Goal: Check status

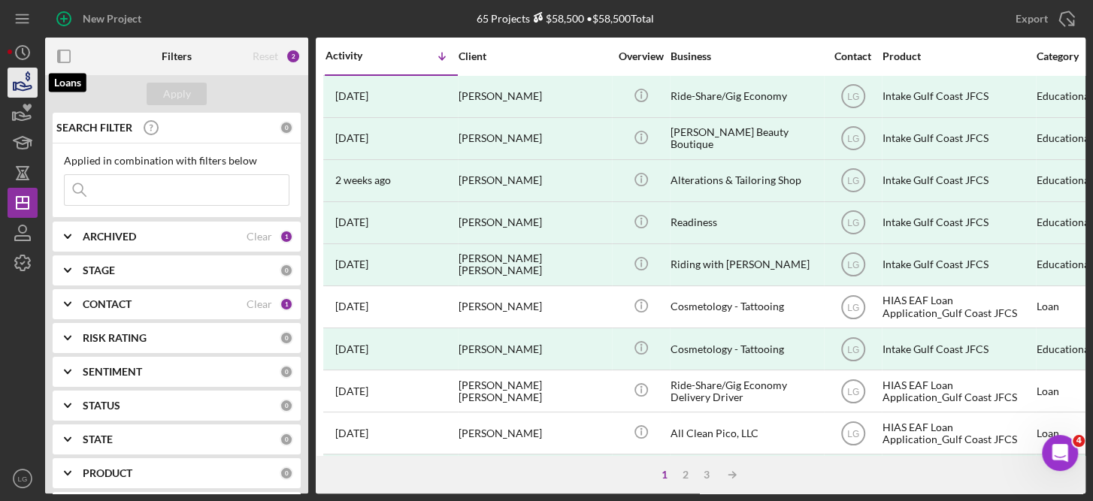
click at [16, 79] on icon "button" at bounding box center [23, 83] width 38 height 38
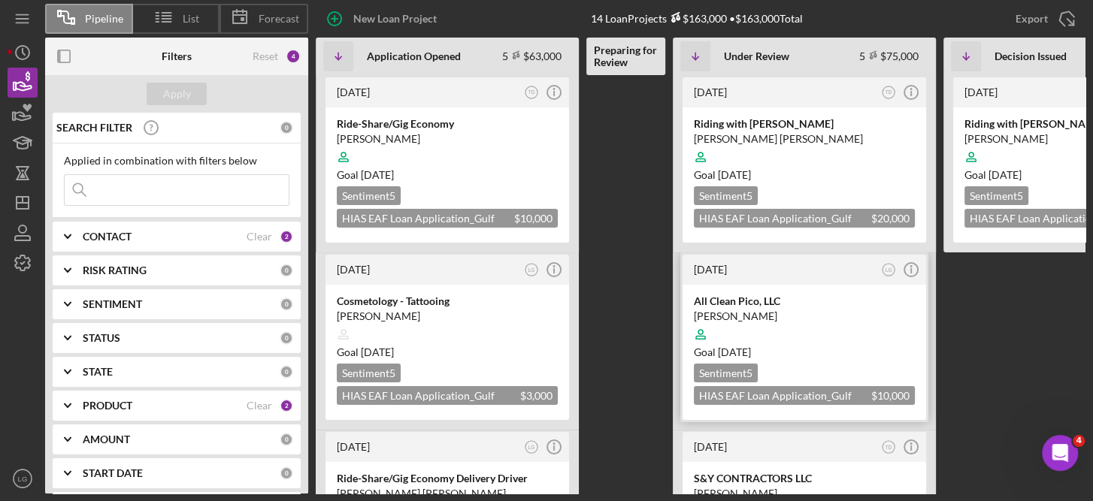
click at [846, 345] on div "Goal [DATE]" at bounding box center [804, 352] width 221 height 15
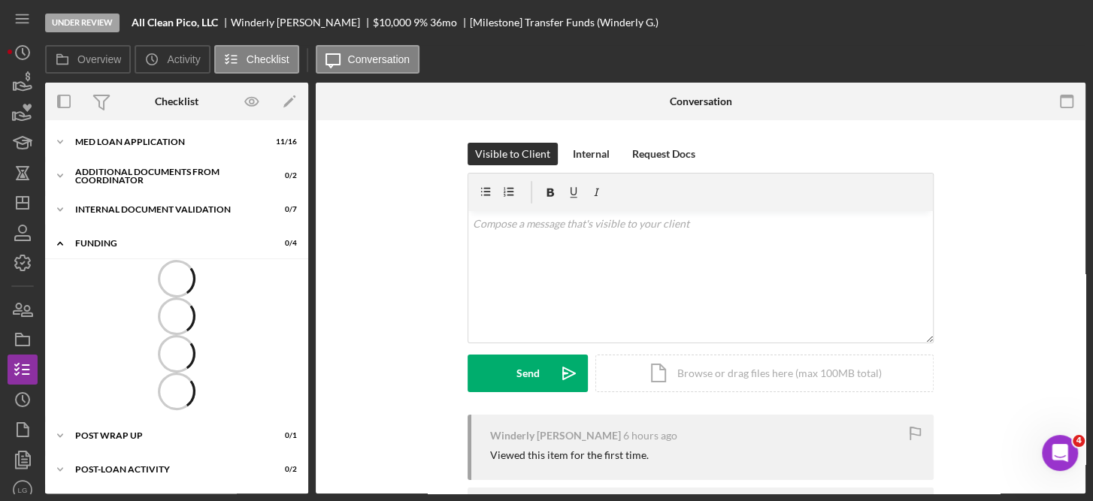
scroll to position [2, 0]
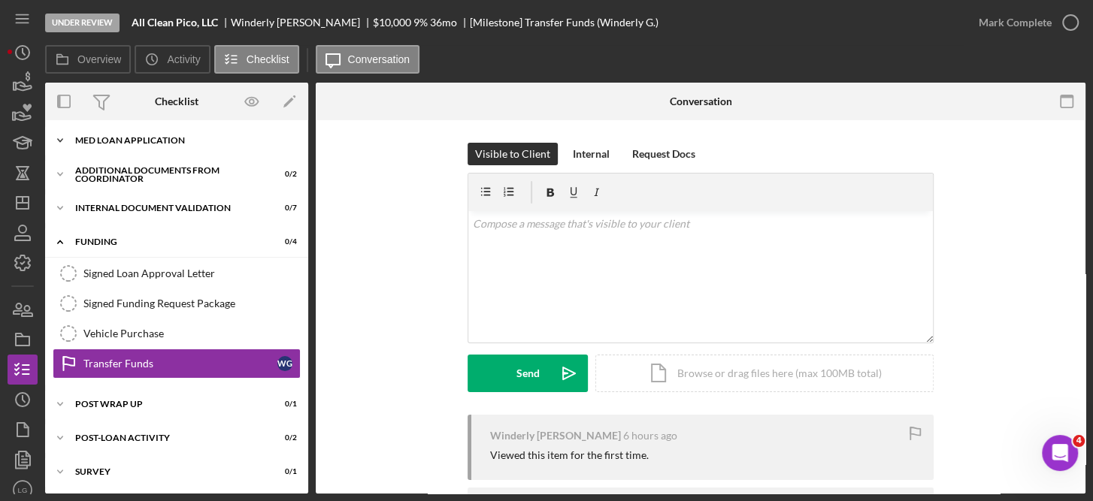
click at [158, 143] on div "MED Loan Application" at bounding box center [182, 140] width 214 height 9
